Goal: Information Seeking & Learning: Compare options

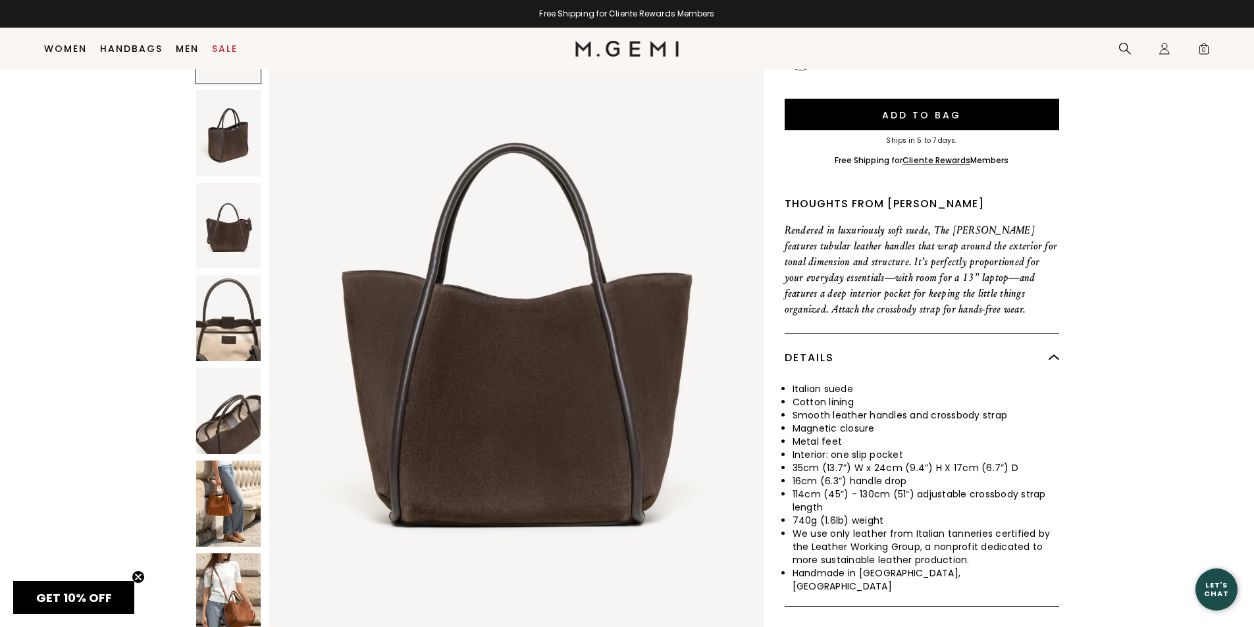
scroll to position [367, 0]
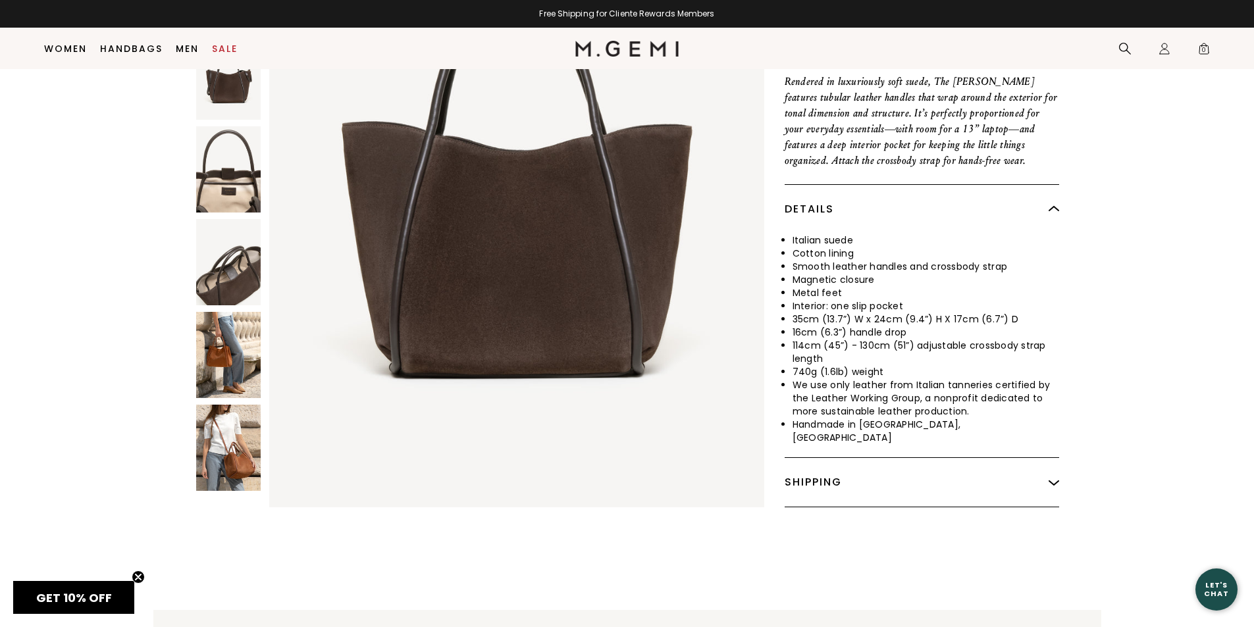
click at [242, 424] on img at bounding box center [228, 448] width 65 height 86
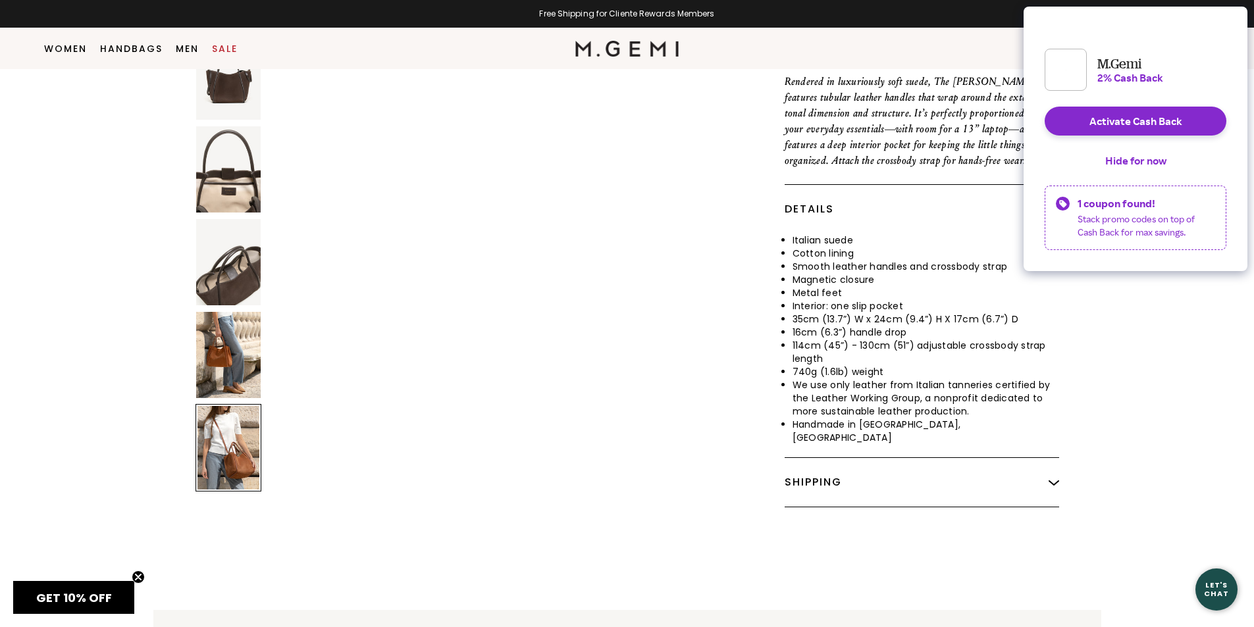
scroll to position [3959, 0]
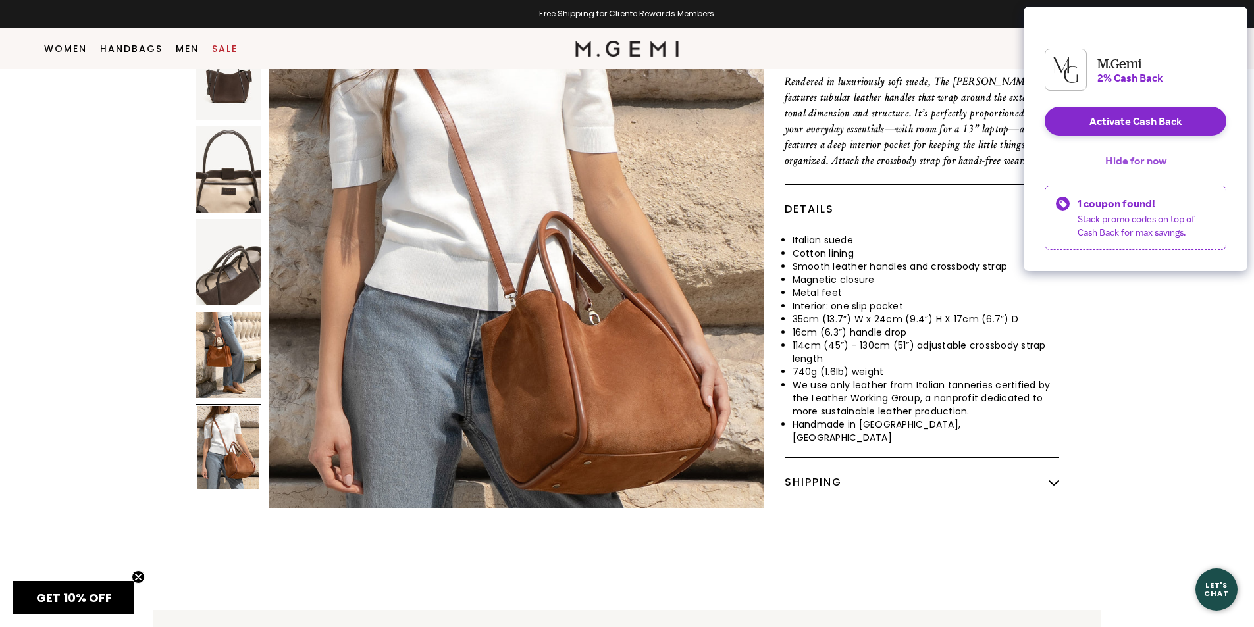
click at [1144, 173] on button "Hide for now" at bounding box center [1136, 160] width 82 height 29
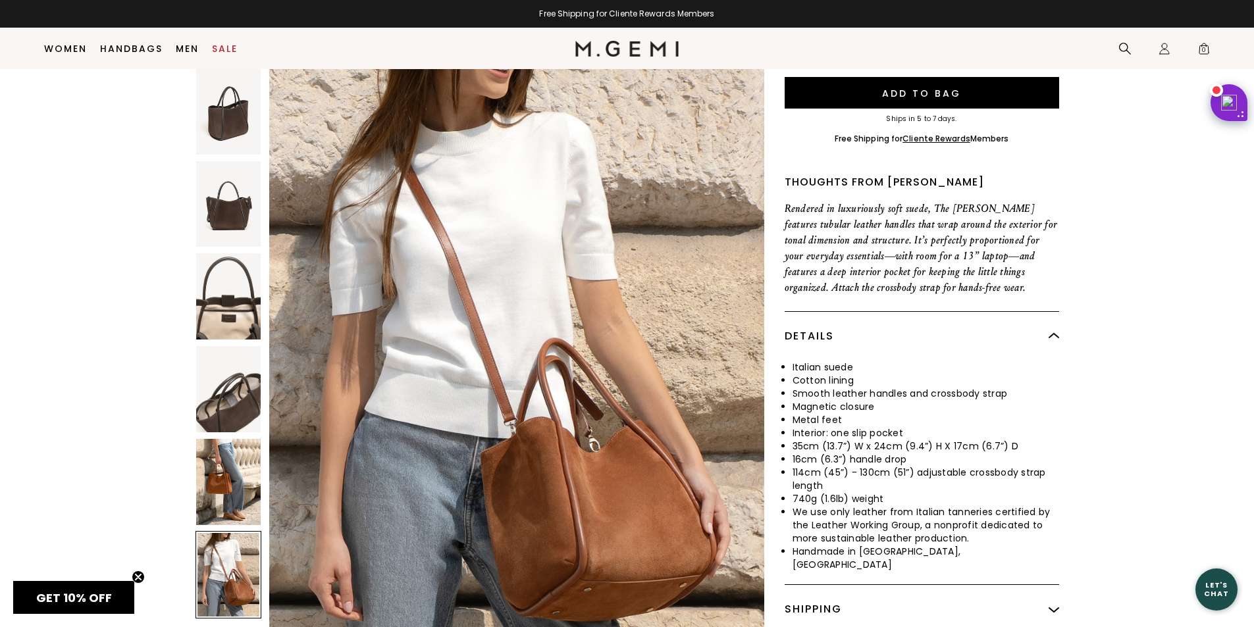
scroll to position [236, 0]
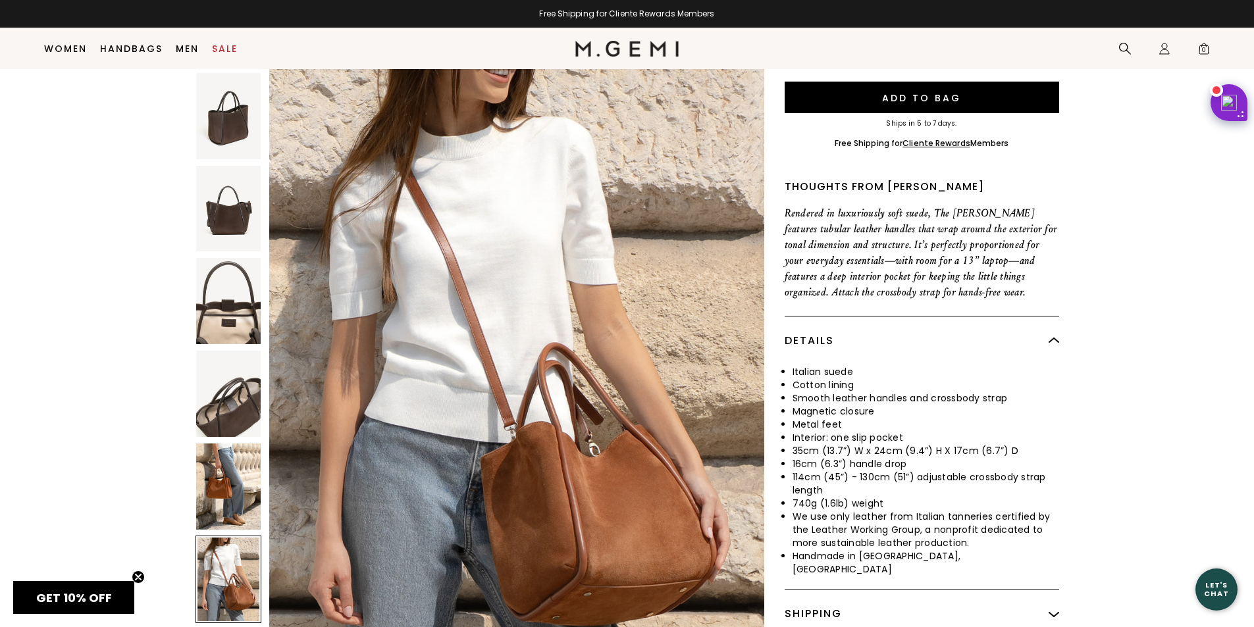
click at [232, 371] on img at bounding box center [228, 394] width 65 height 86
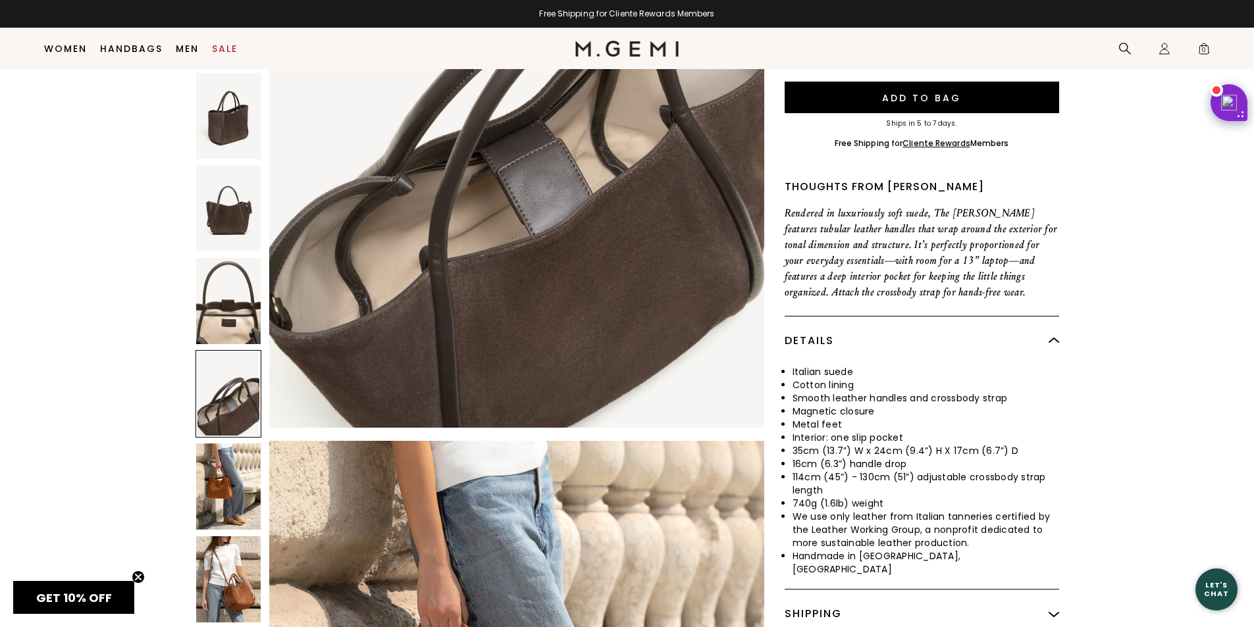
scroll to position [2639, 0]
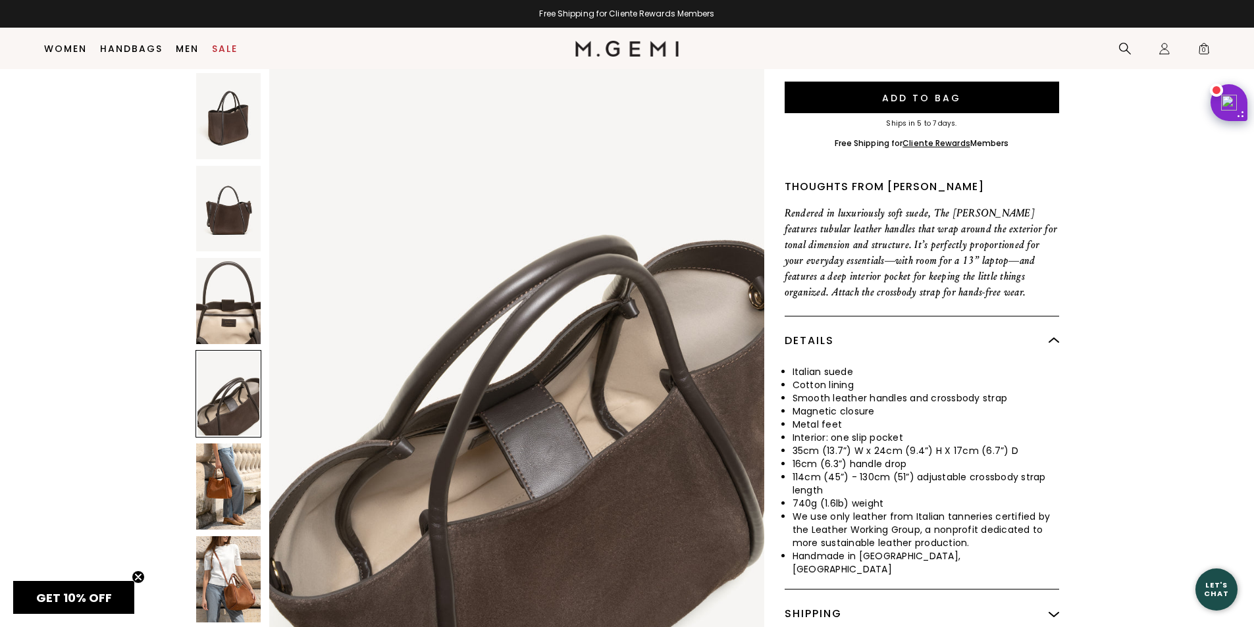
click at [225, 544] on img at bounding box center [228, 579] width 65 height 86
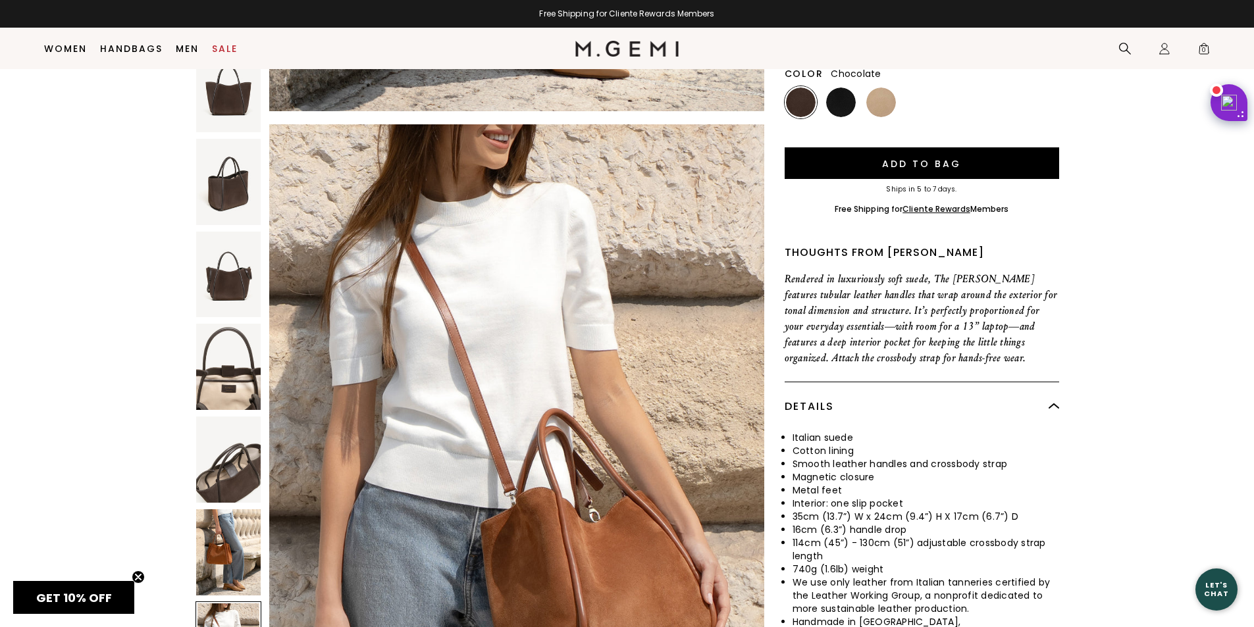
scroll to position [104, 0]
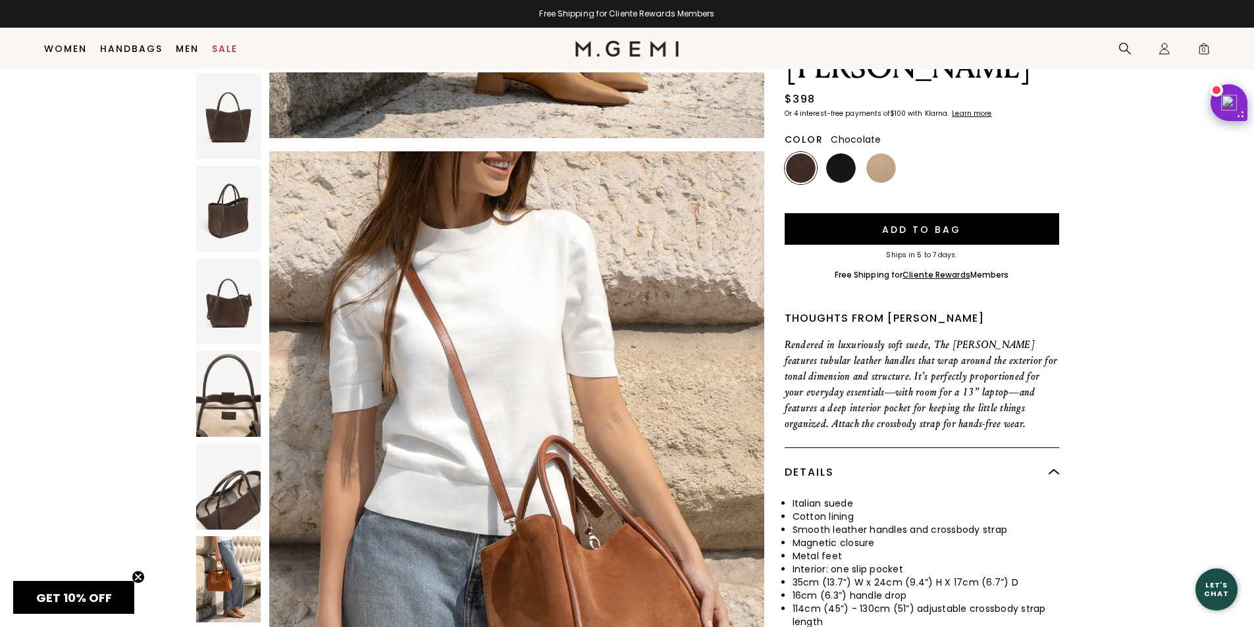
click at [234, 215] on img at bounding box center [228, 209] width 65 height 86
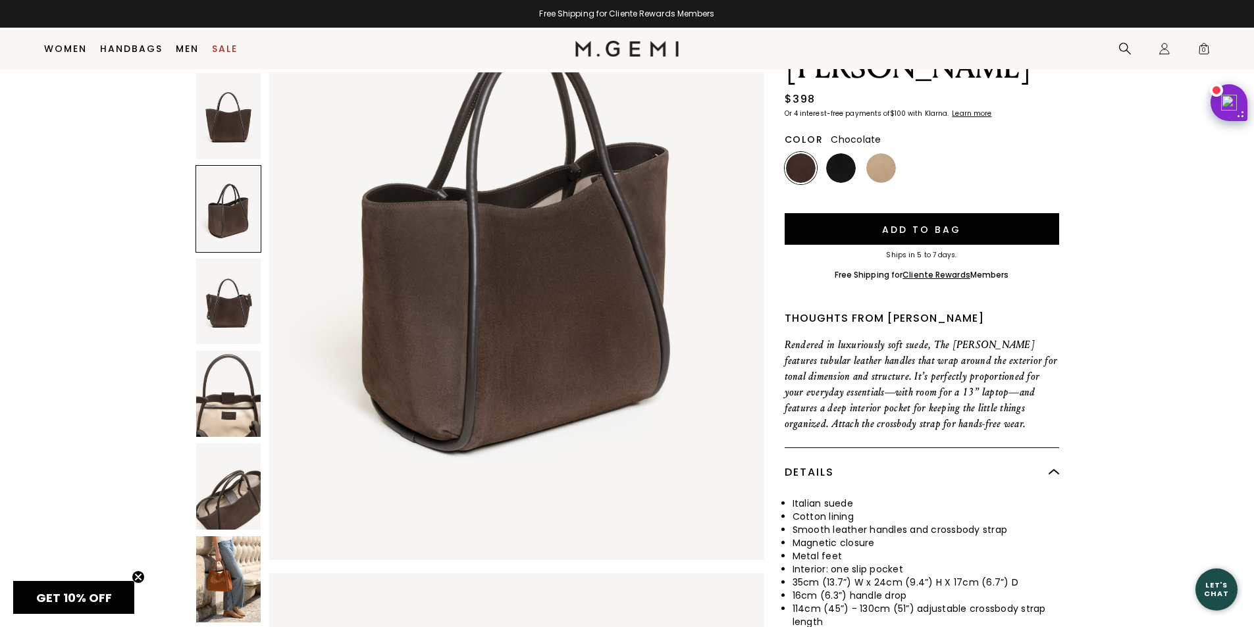
scroll to position [660, 0]
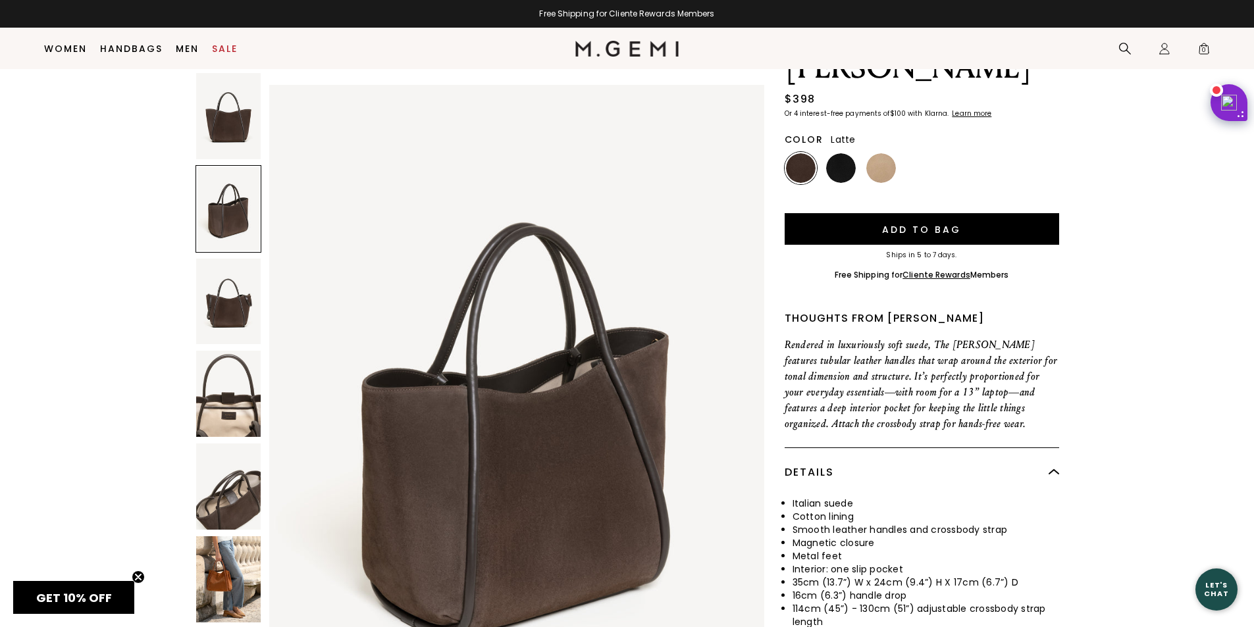
click at [887, 153] on img at bounding box center [881, 168] width 30 height 30
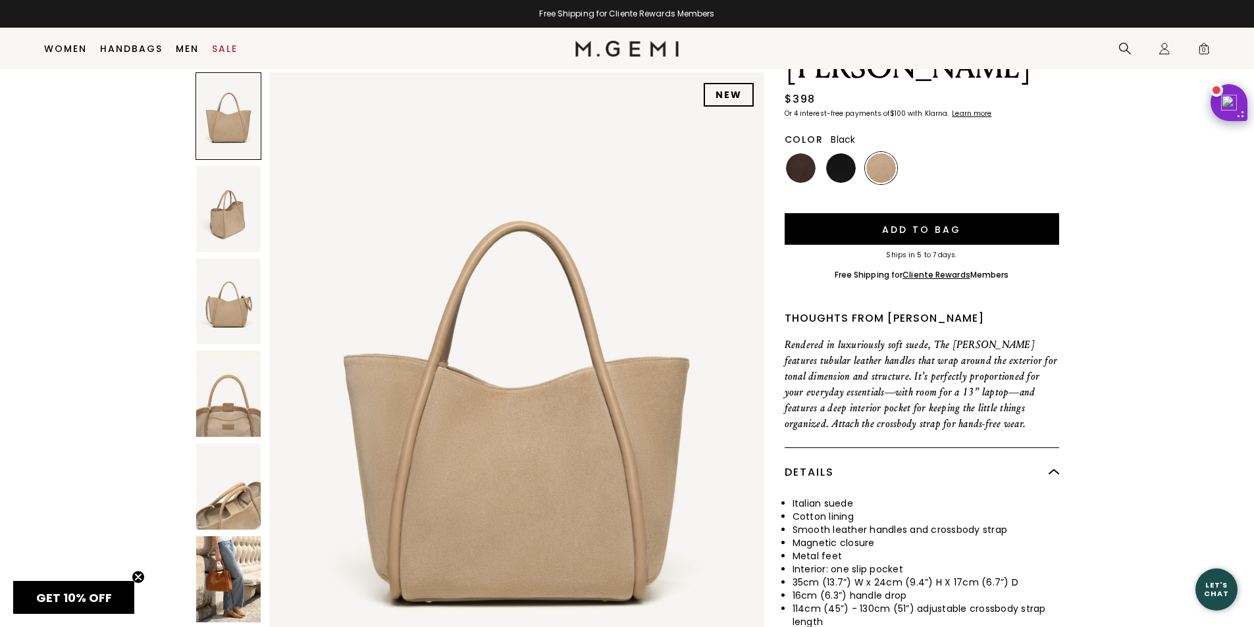
click at [842, 153] on img at bounding box center [841, 168] width 30 height 30
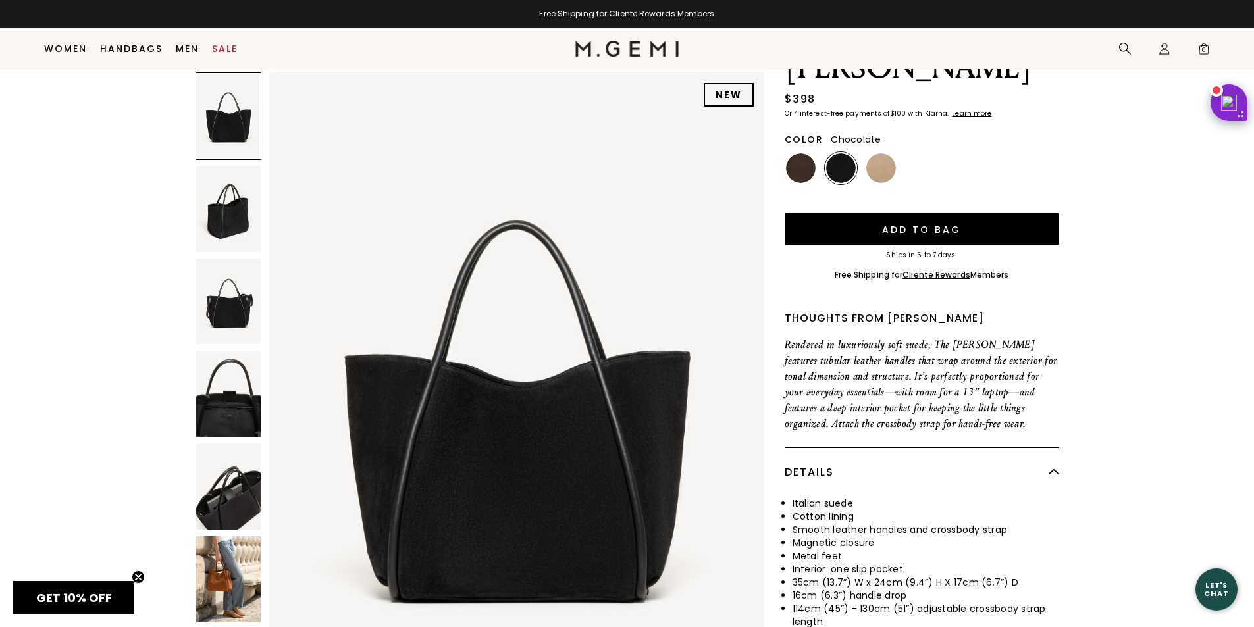
click at [806, 153] on img at bounding box center [801, 168] width 30 height 30
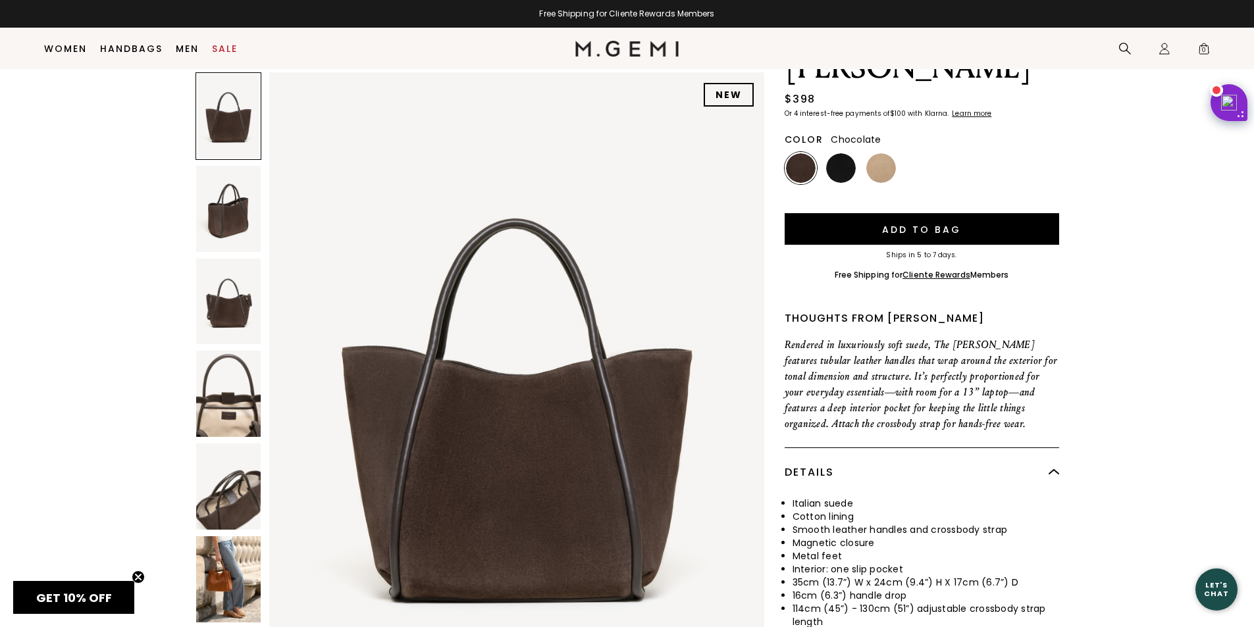
click at [211, 418] on img at bounding box center [228, 394] width 65 height 86
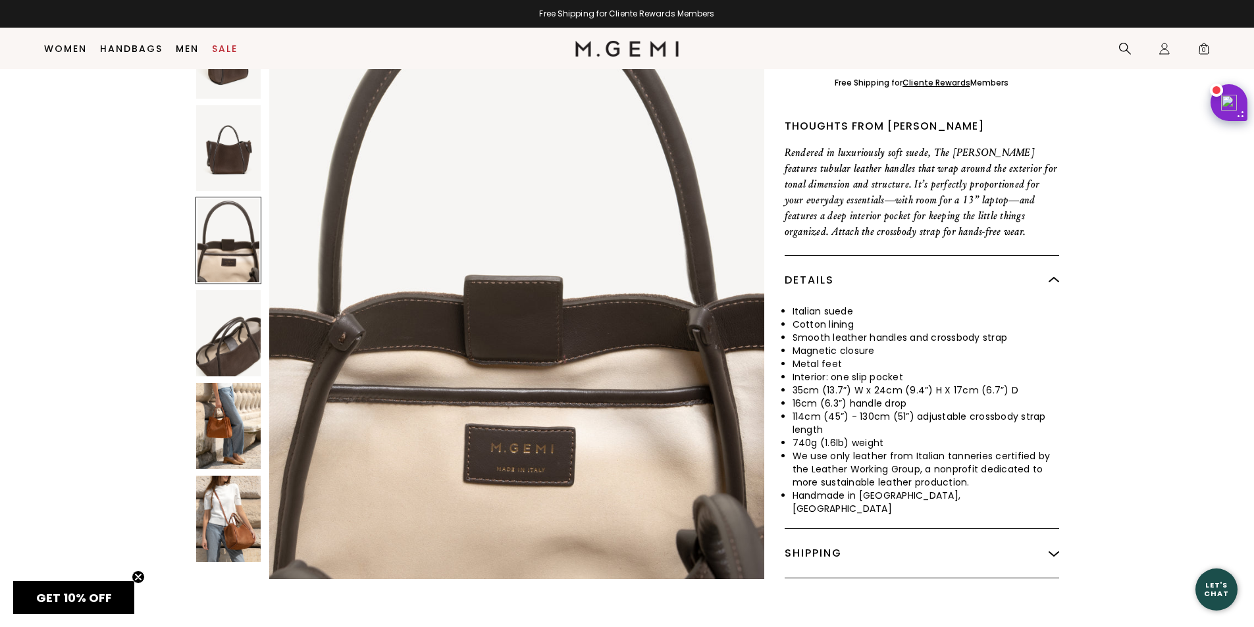
scroll to position [301, 0]
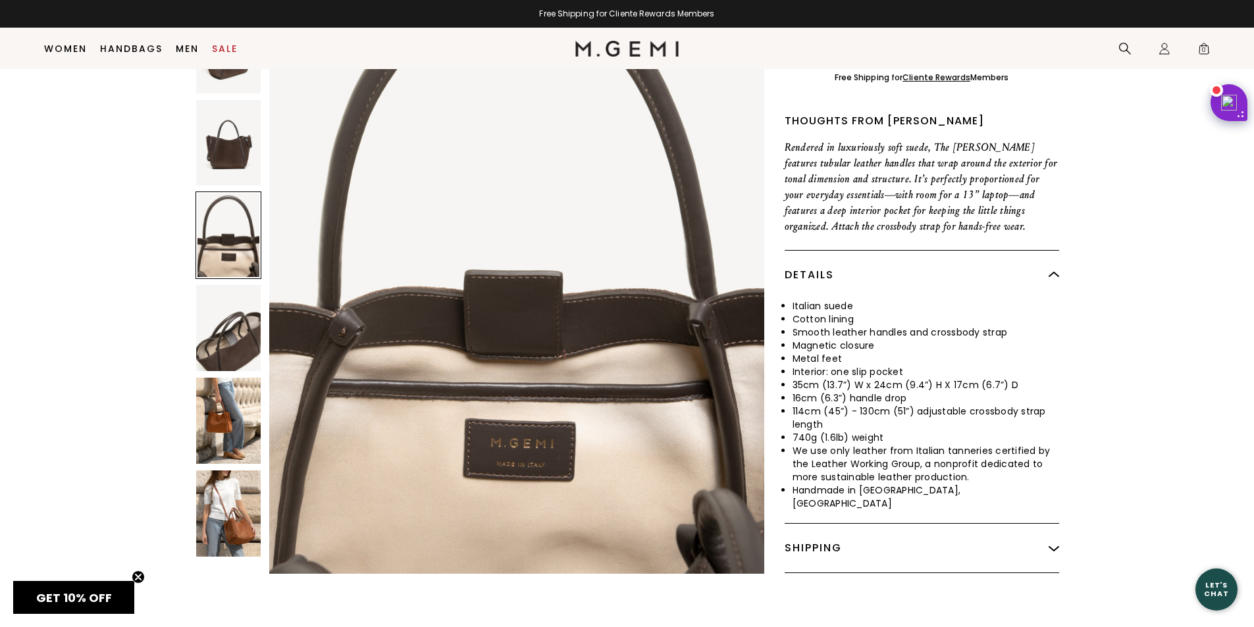
click at [224, 310] on img at bounding box center [228, 328] width 65 height 86
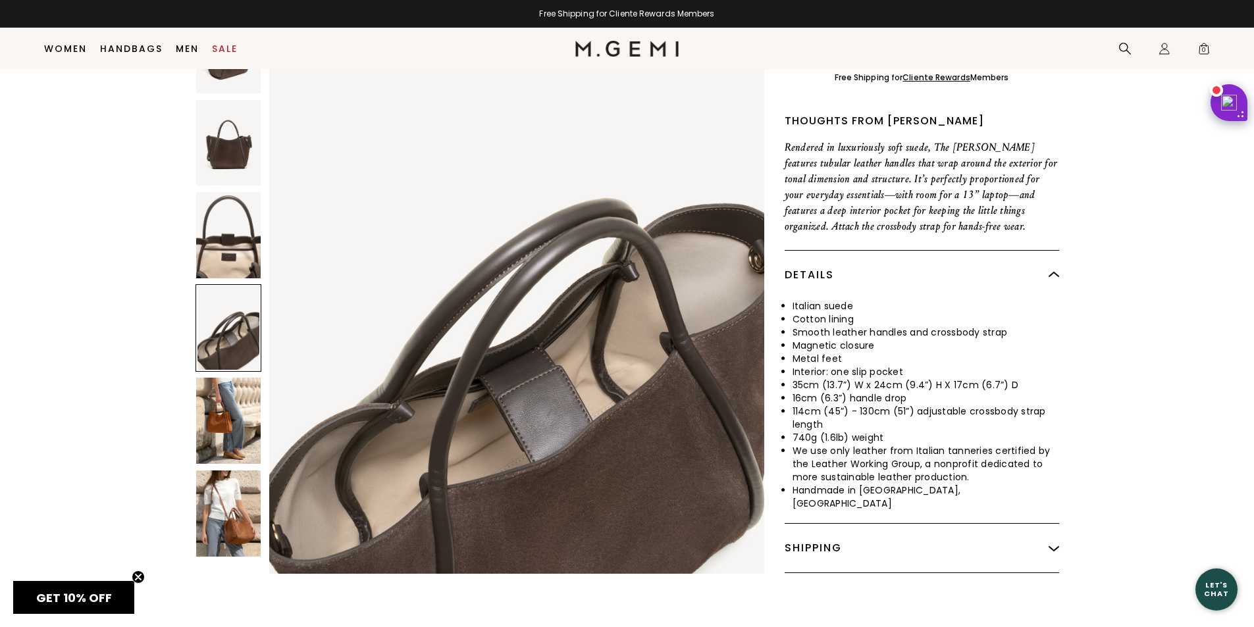
scroll to position [2639, 0]
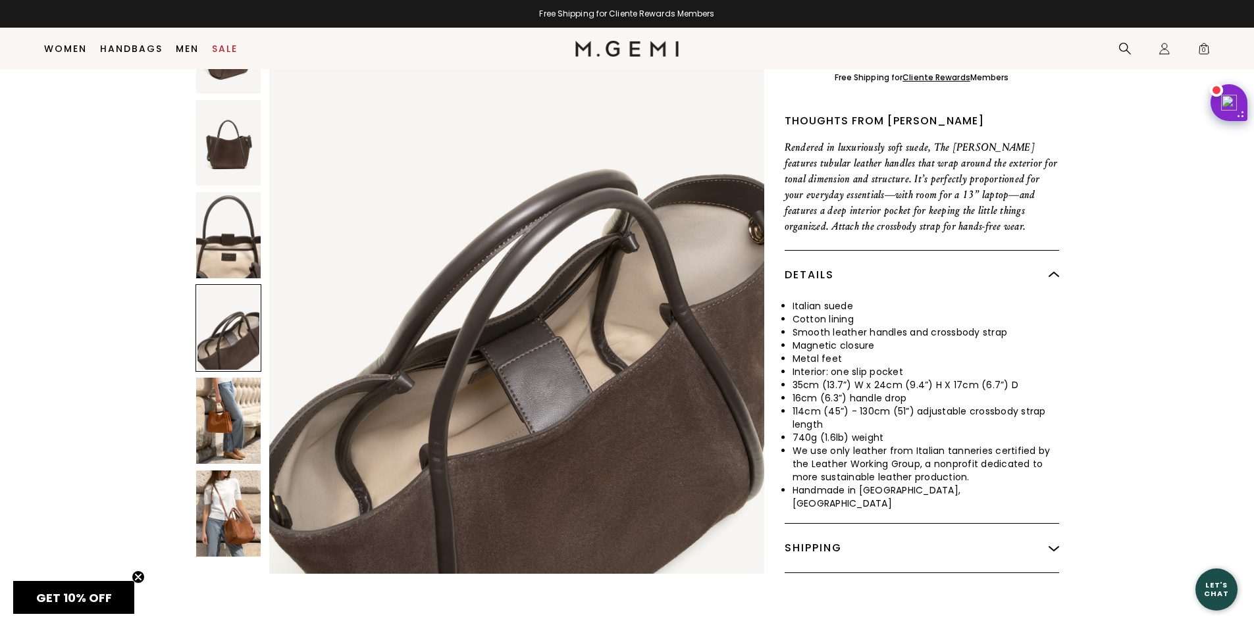
click at [235, 485] on img at bounding box center [228, 514] width 65 height 86
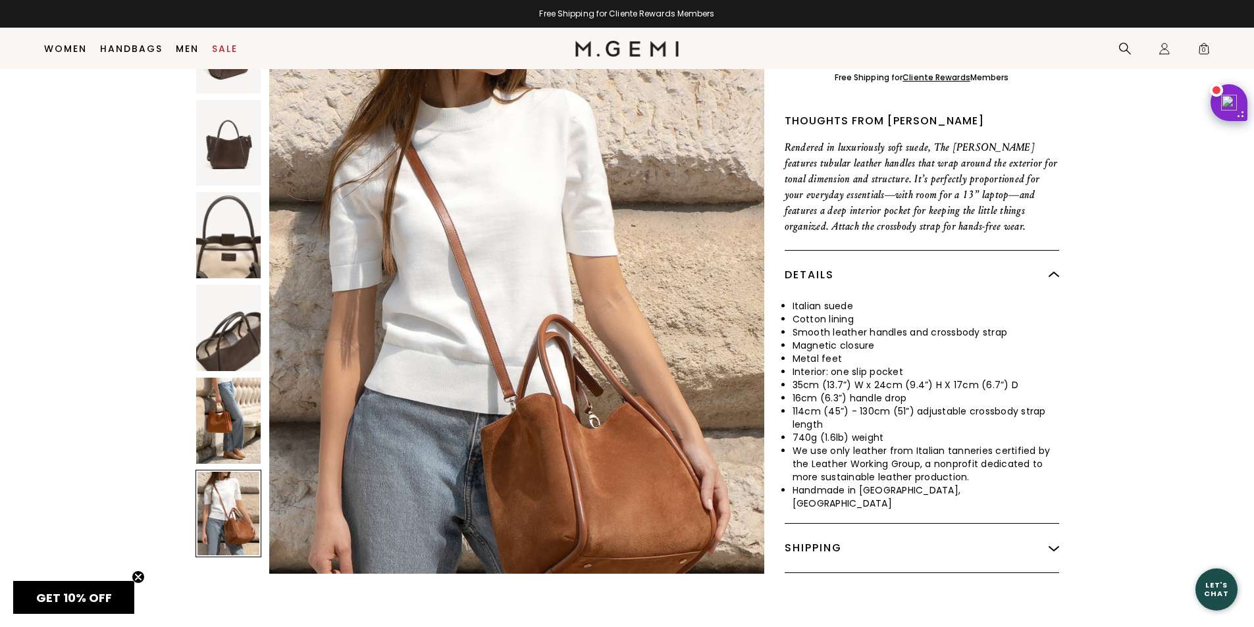
scroll to position [3959, 0]
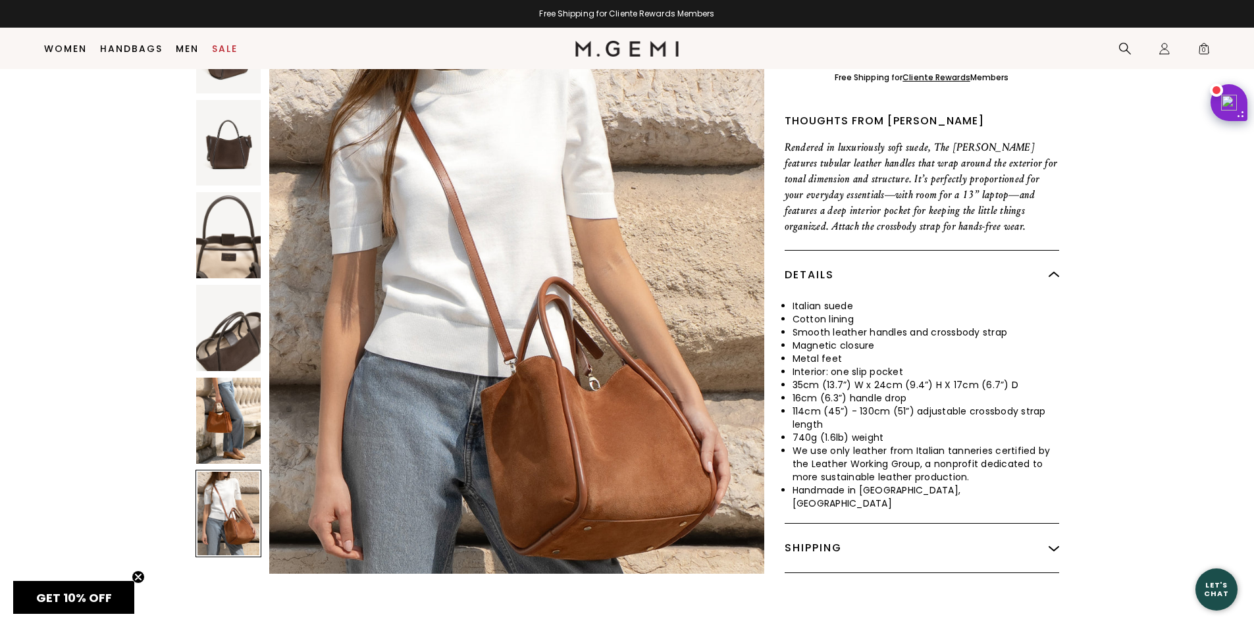
click at [229, 106] on img at bounding box center [228, 143] width 65 height 86
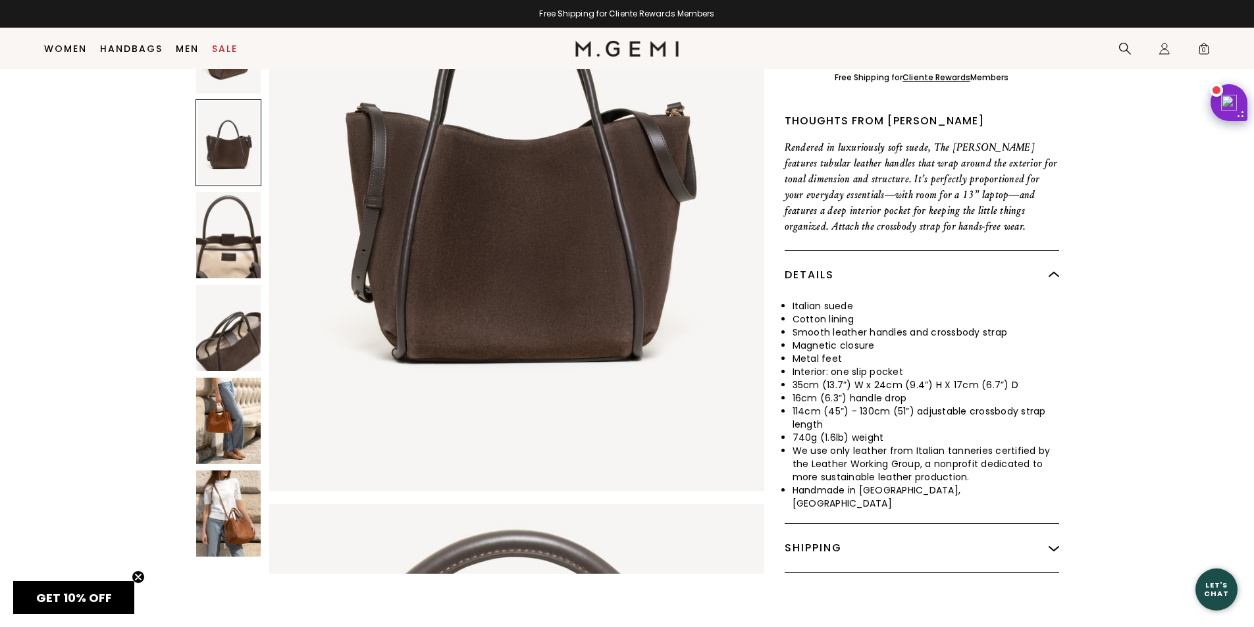
scroll to position [1320, 0]
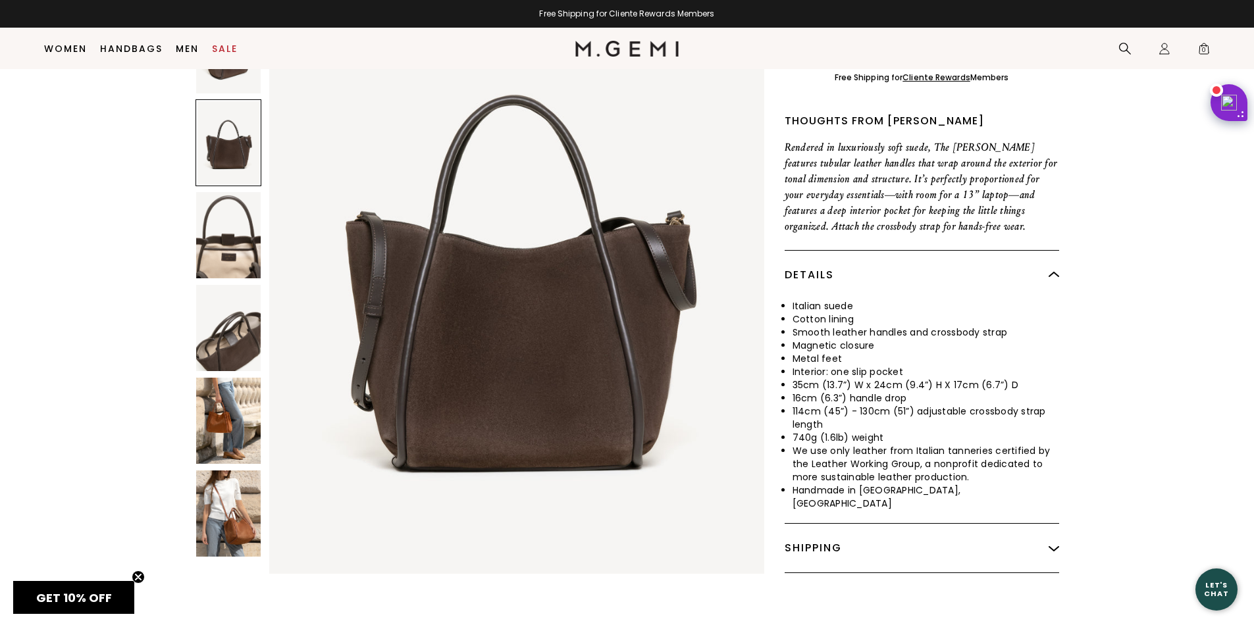
click at [238, 396] on img at bounding box center [228, 421] width 65 height 86
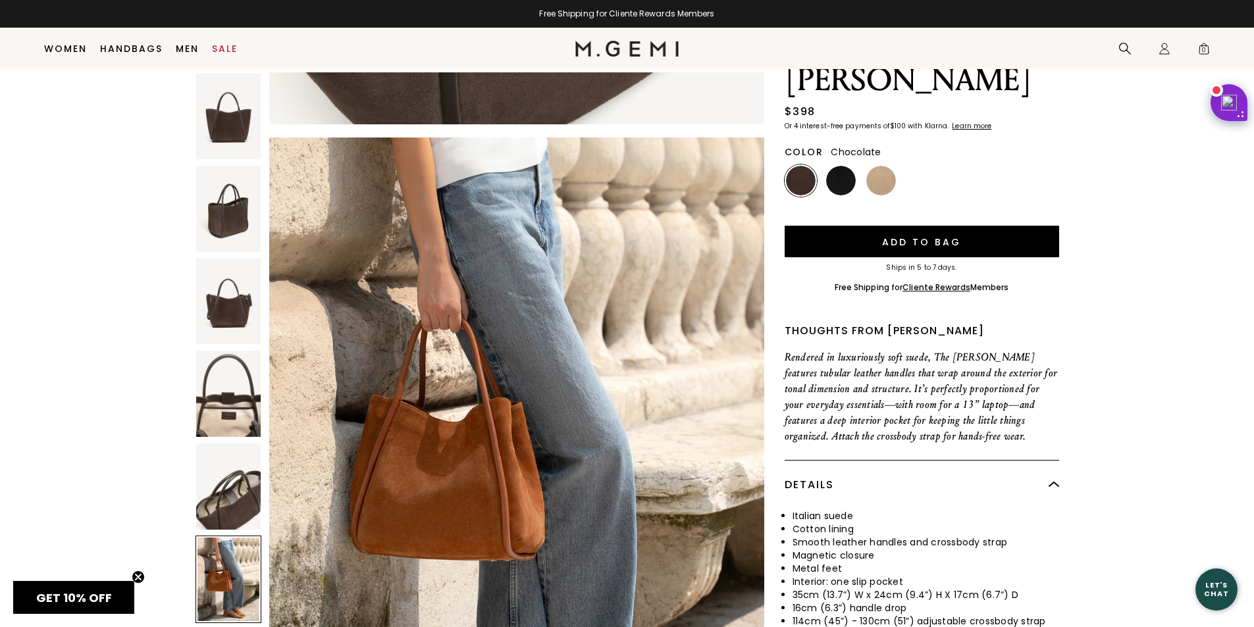
scroll to position [38, 0]
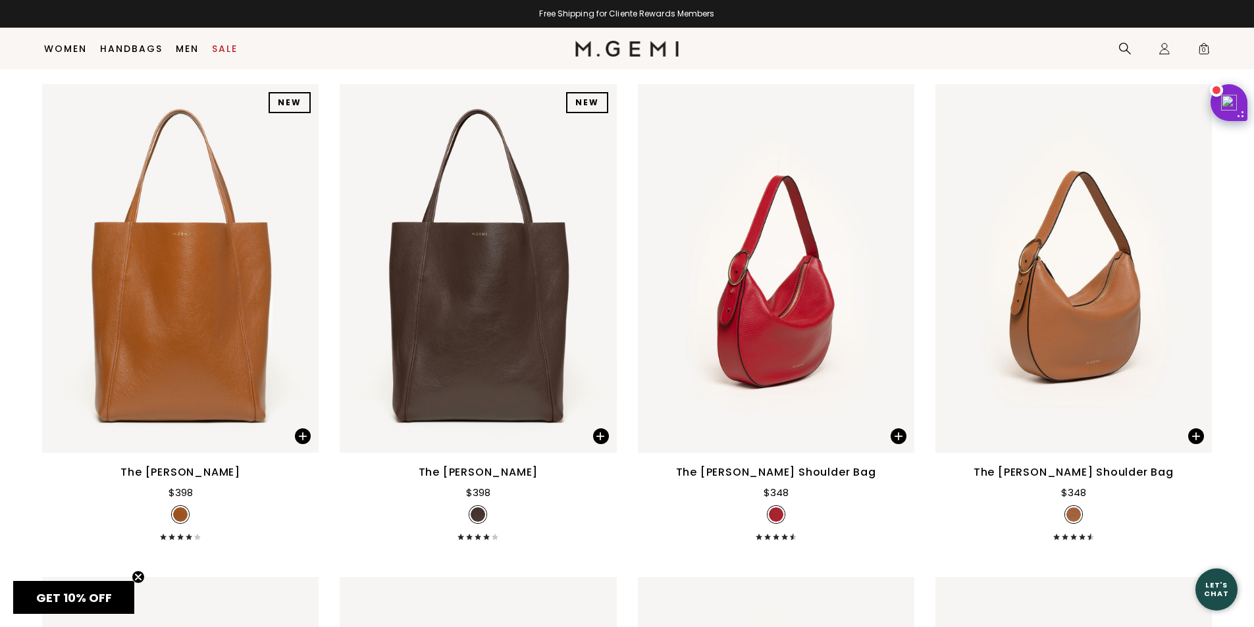
scroll to position [1157, 0]
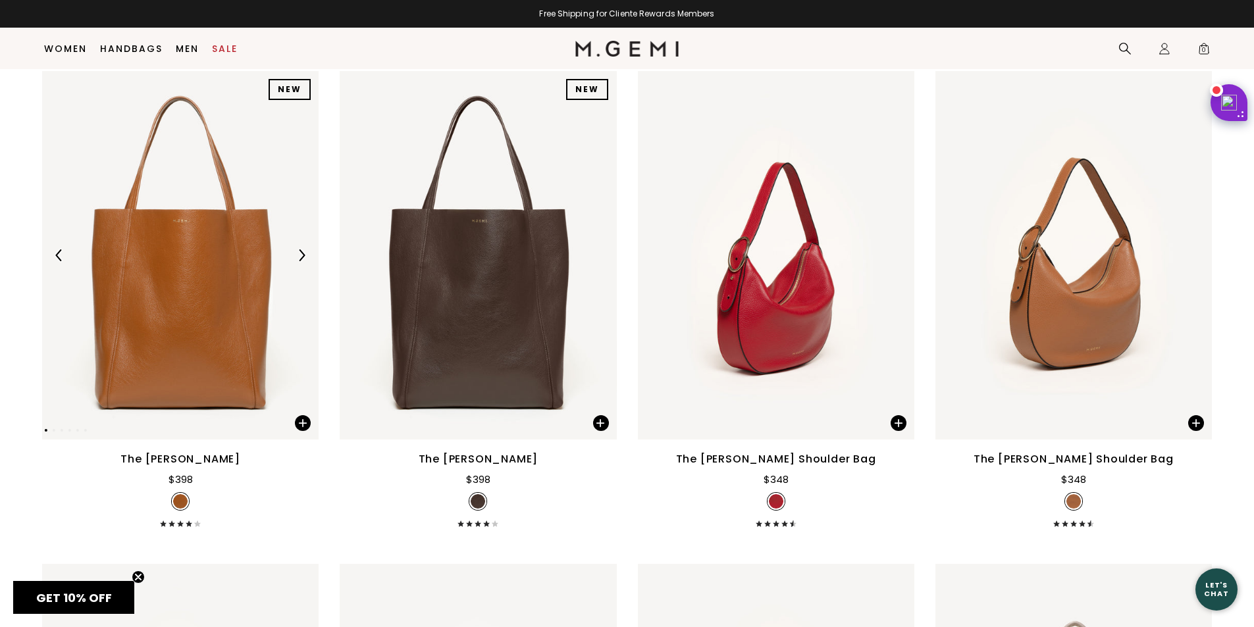
click at [218, 330] on img at bounding box center [180, 255] width 276 height 369
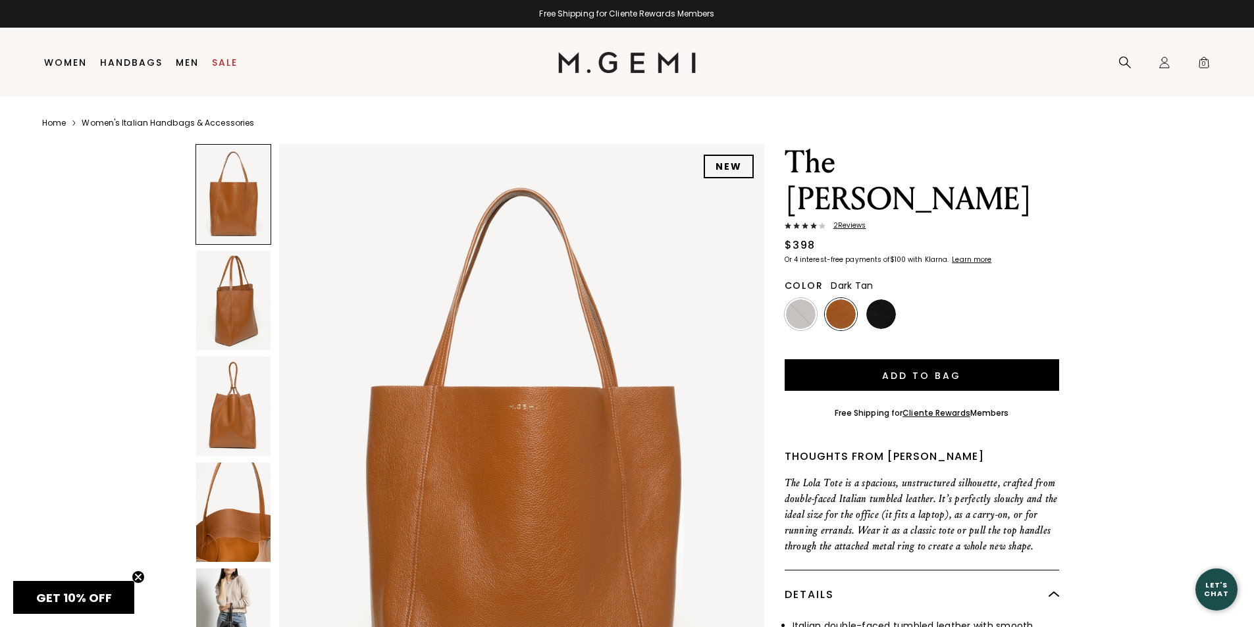
click at [228, 311] on img at bounding box center [233, 300] width 74 height 99
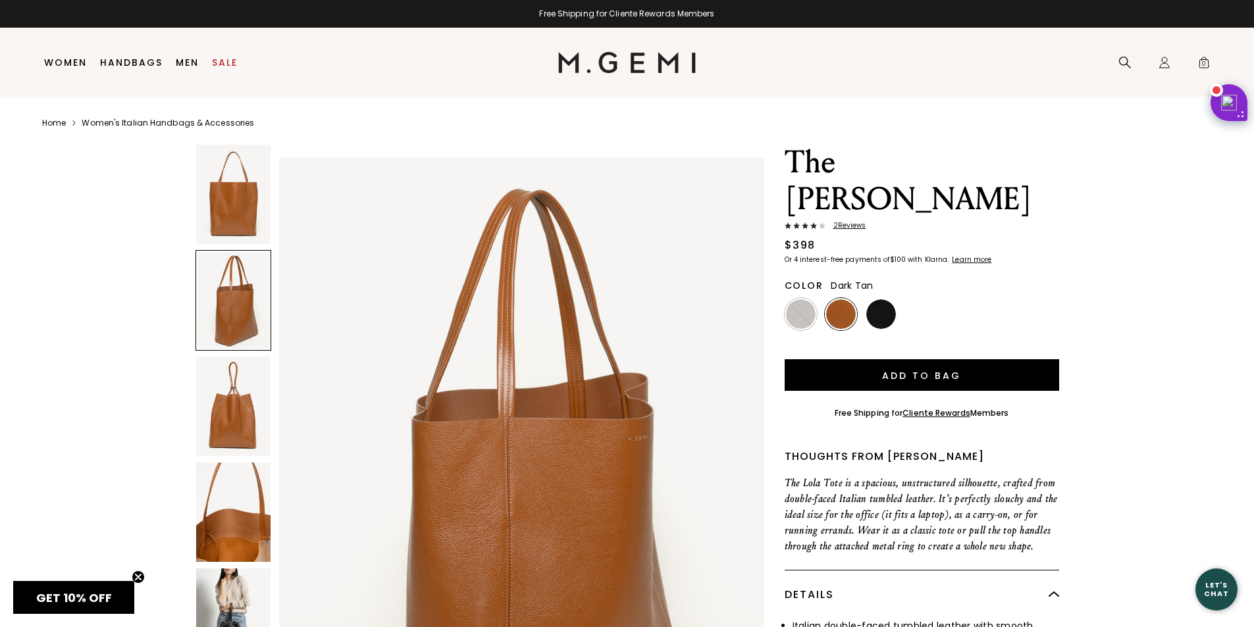
click at [242, 428] on img at bounding box center [233, 406] width 74 height 99
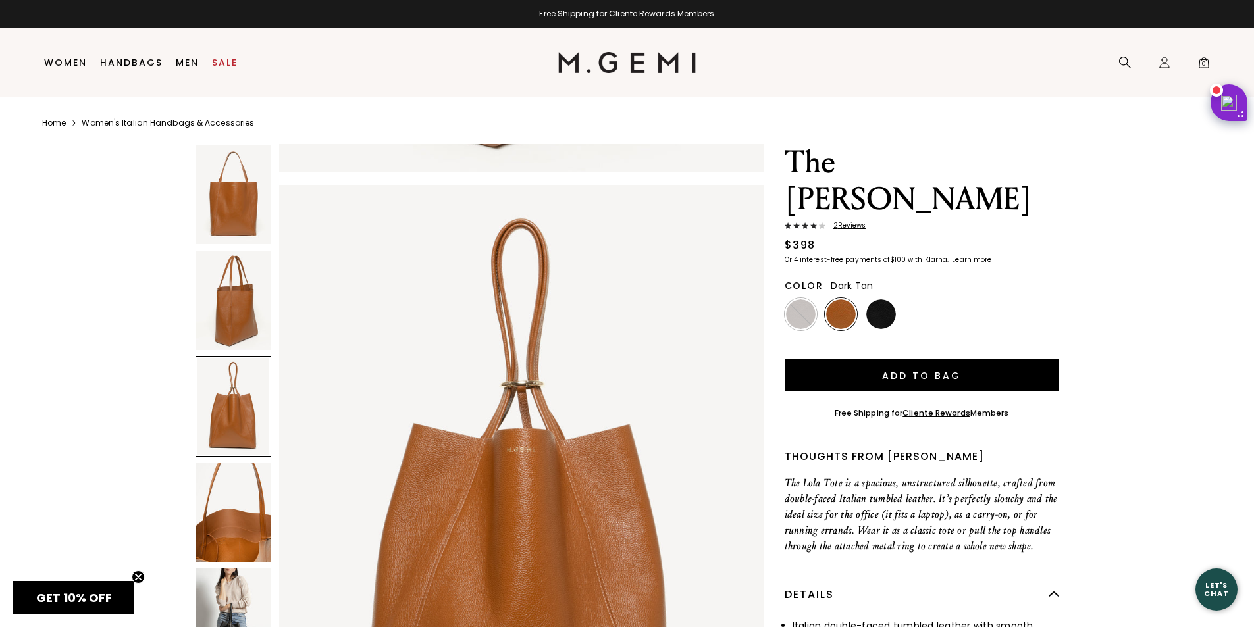
scroll to position [1293, 0]
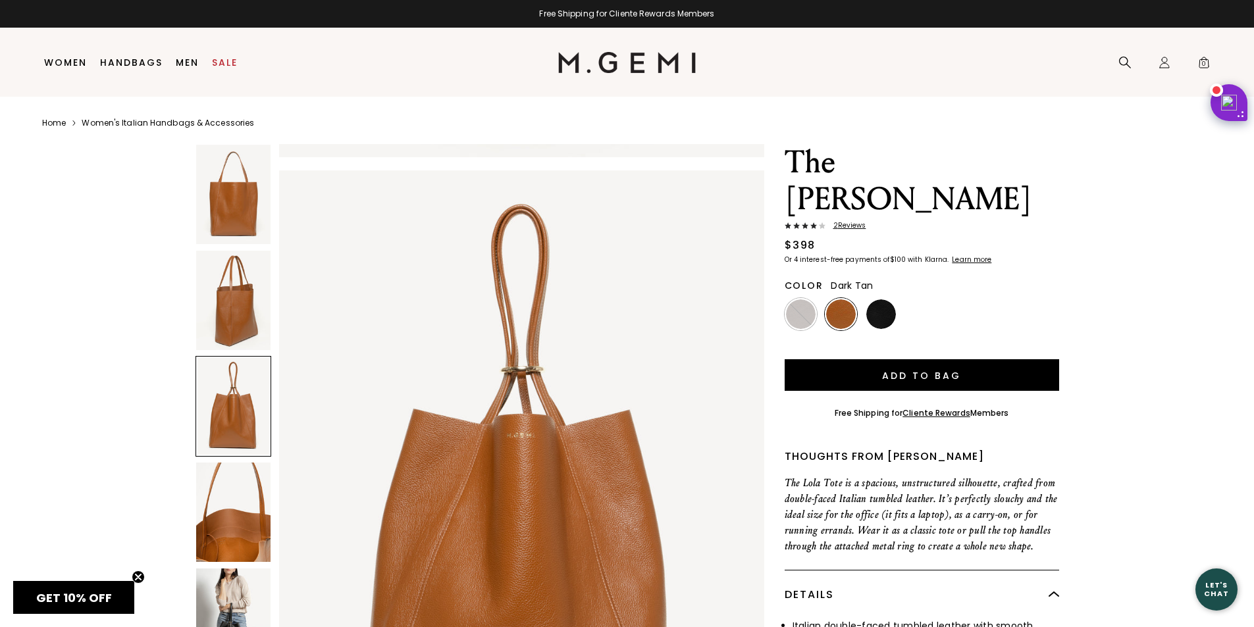
click at [850, 222] on span "2 Review s" at bounding box center [845, 226] width 41 height 8
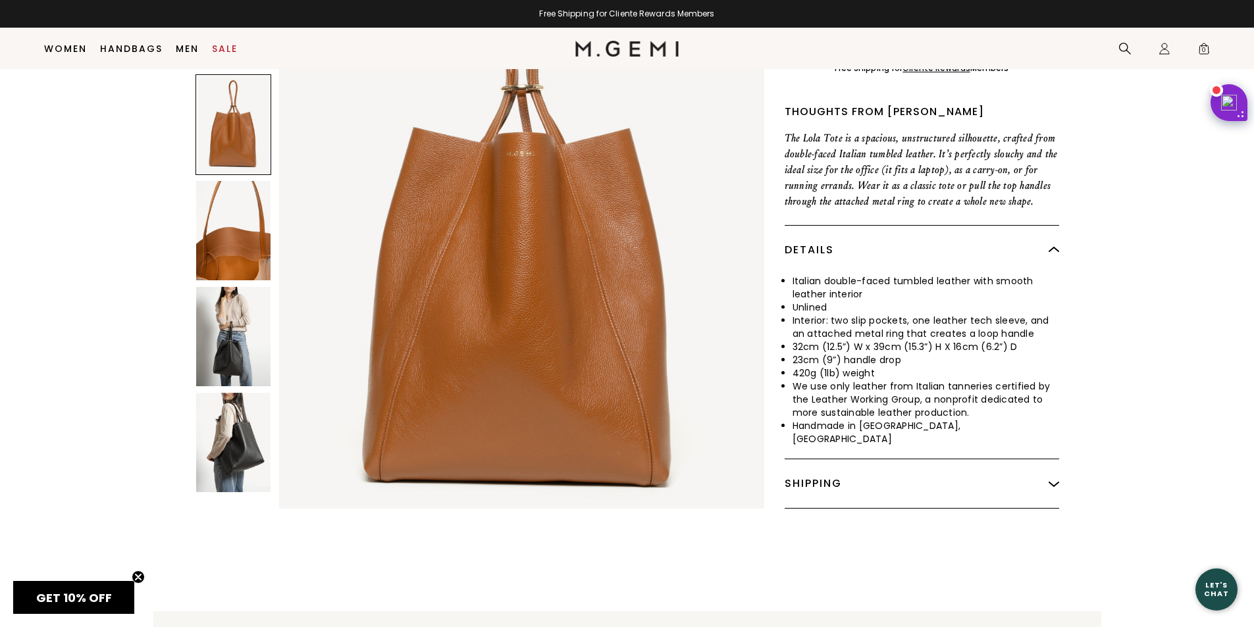
scroll to position [309, 0]
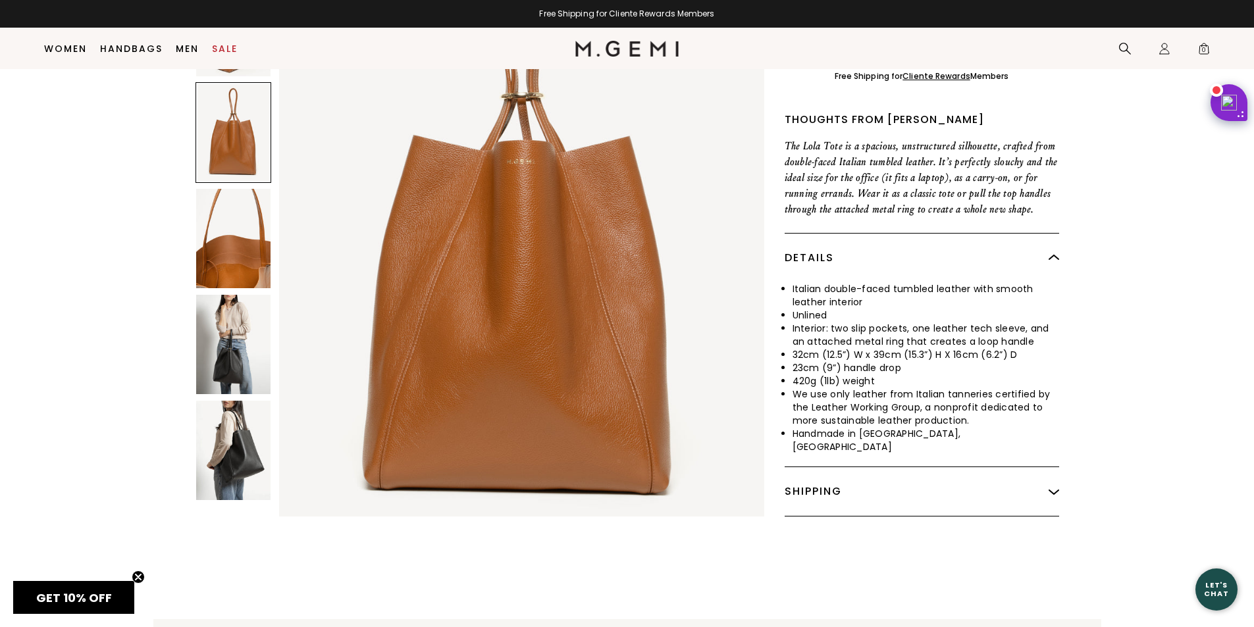
click at [243, 413] on img at bounding box center [233, 450] width 74 height 99
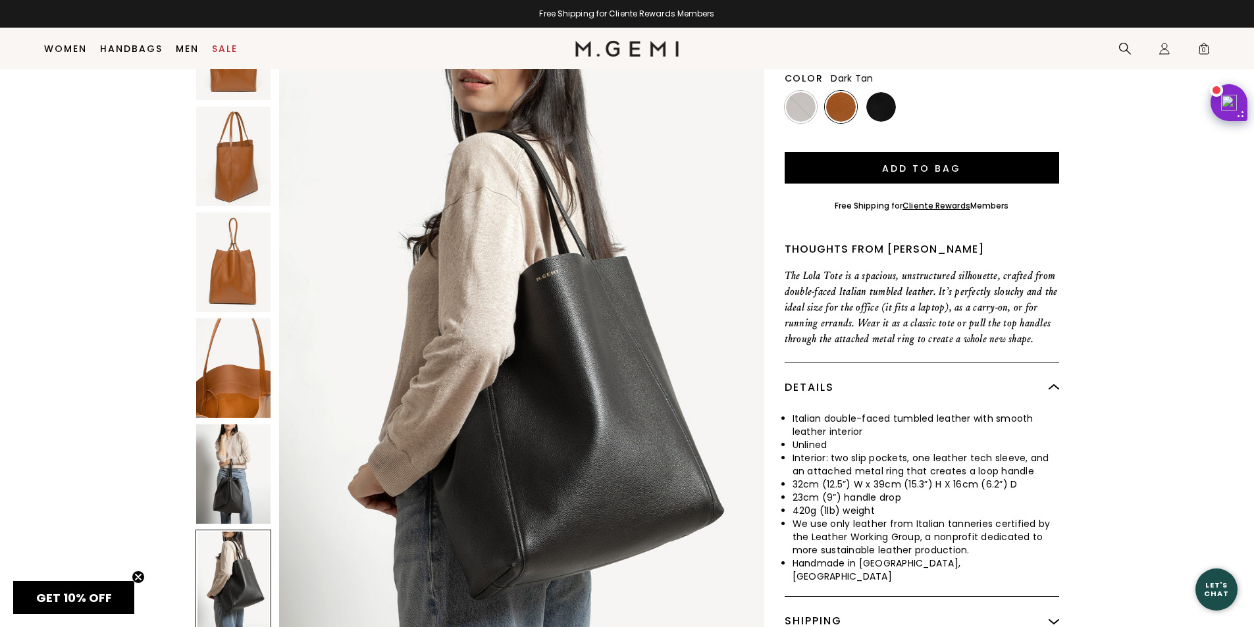
scroll to position [112, 0]
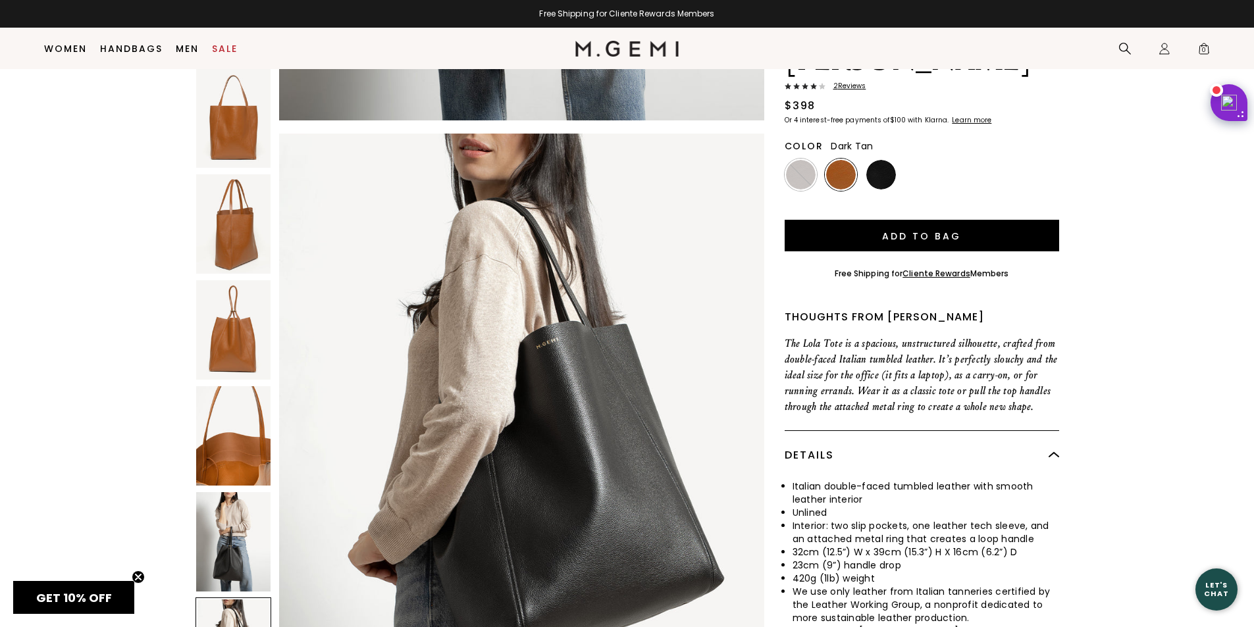
click at [237, 411] on img at bounding box center [233, 435] width 74 height 99
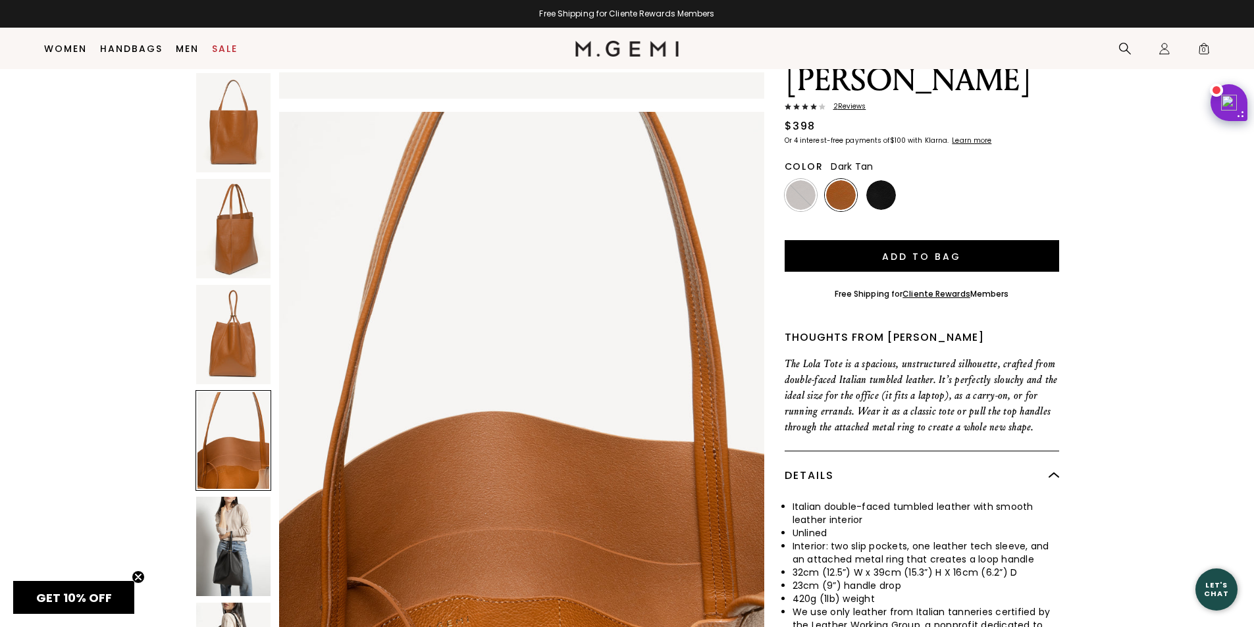
scroll to position [46, 0]
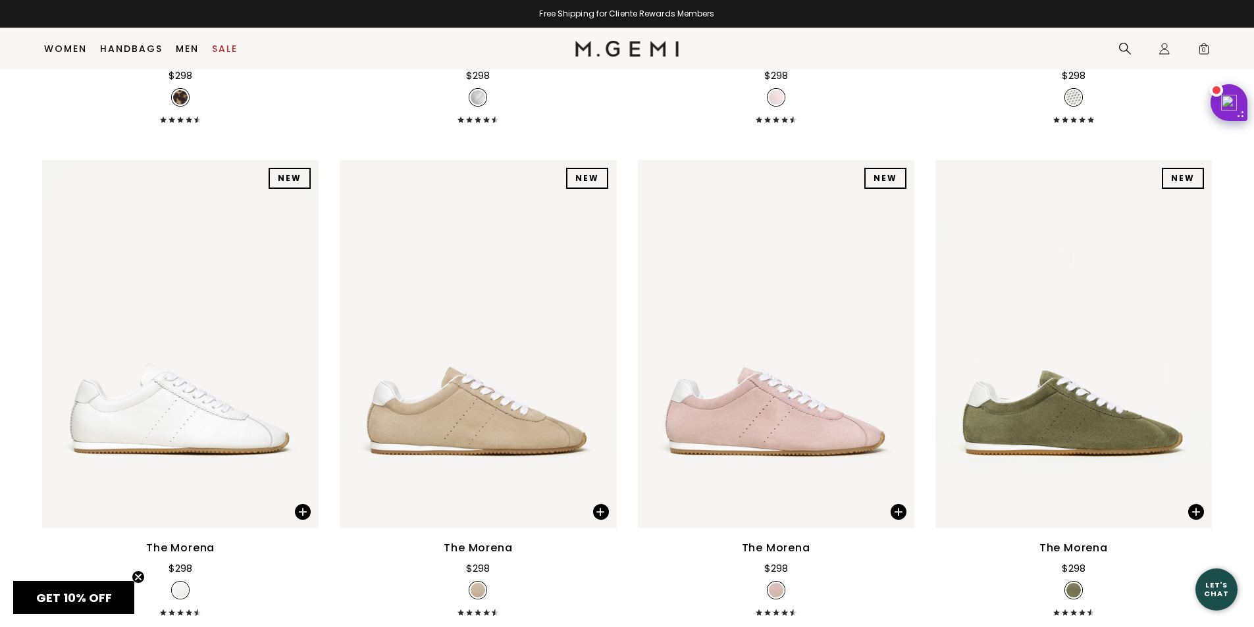
scroll to position [2473, 0]
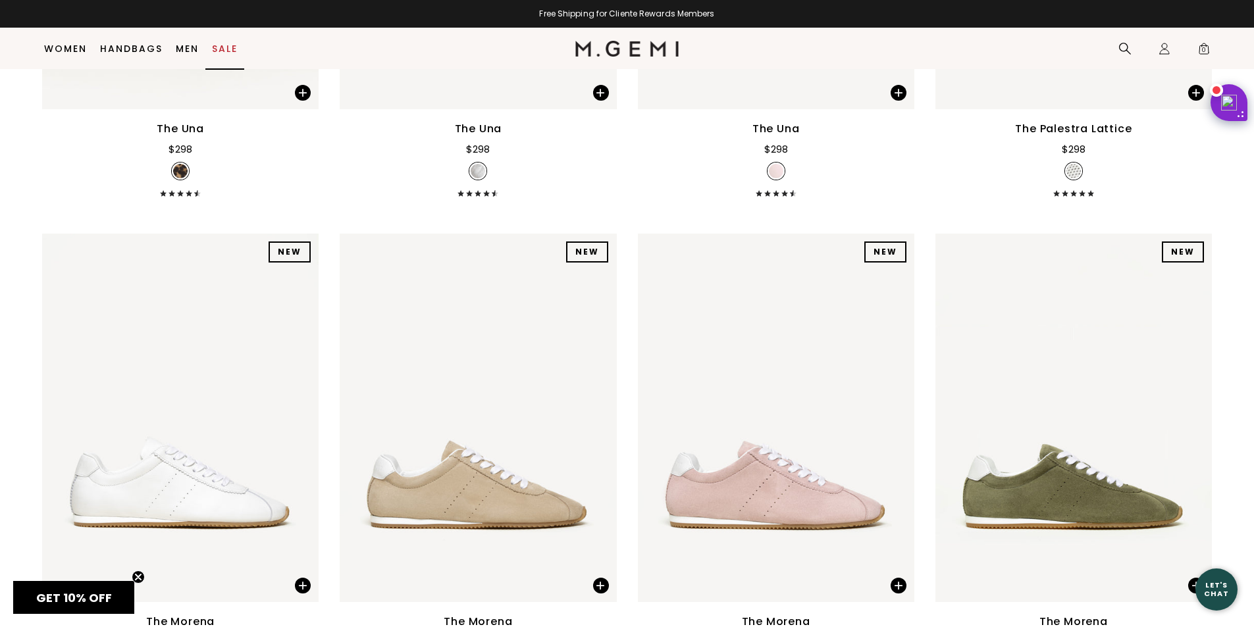
click at [225, 48] on link "Sale" at bounding box center [225, 48] width 26 height 11
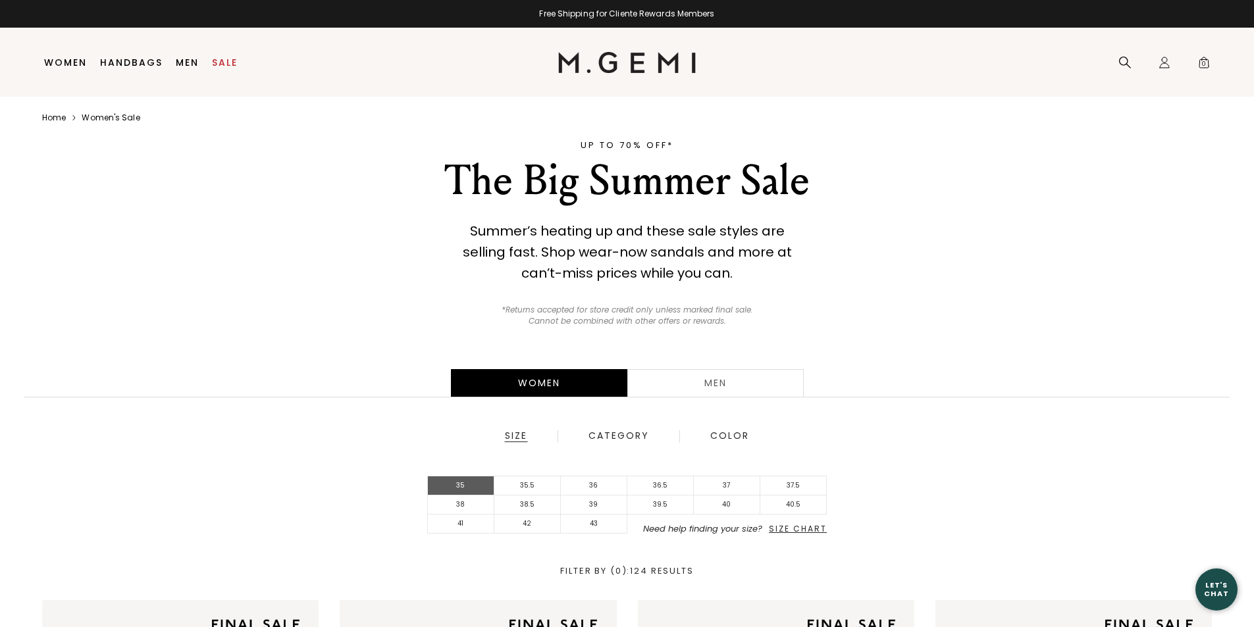
click at [446, 486] on li "35" at bounding box center [461, 486] width 66 height 19
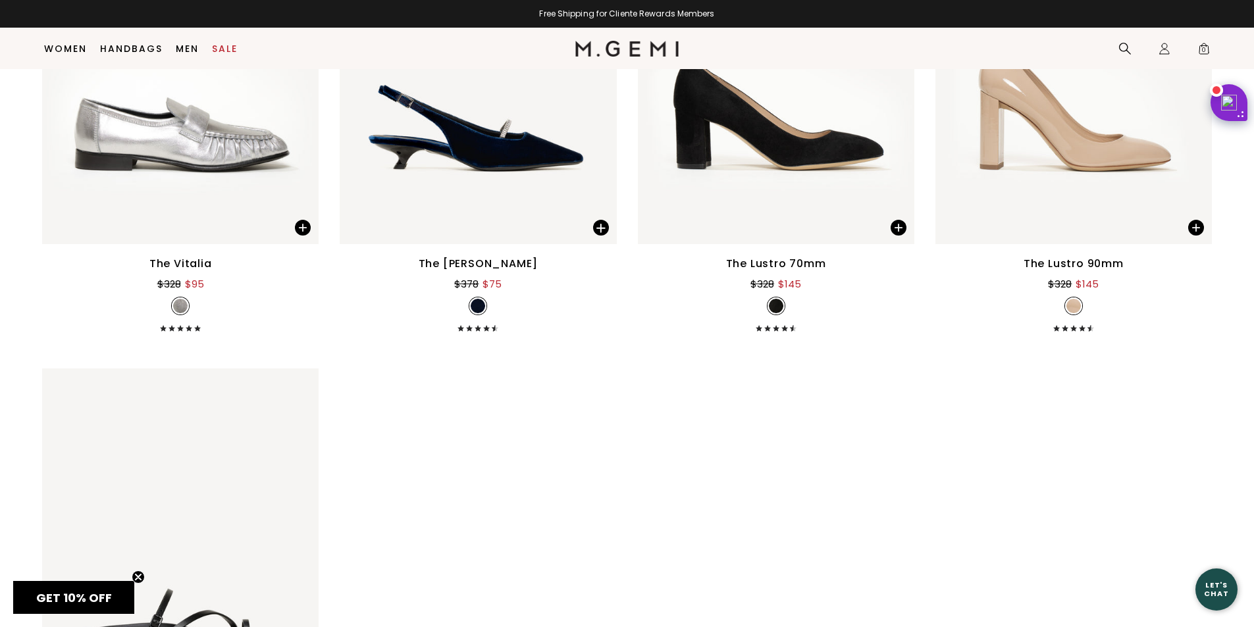
scroll to position [8200, 0]
